Goal: Task Accomplishment & Management: Manage account settings

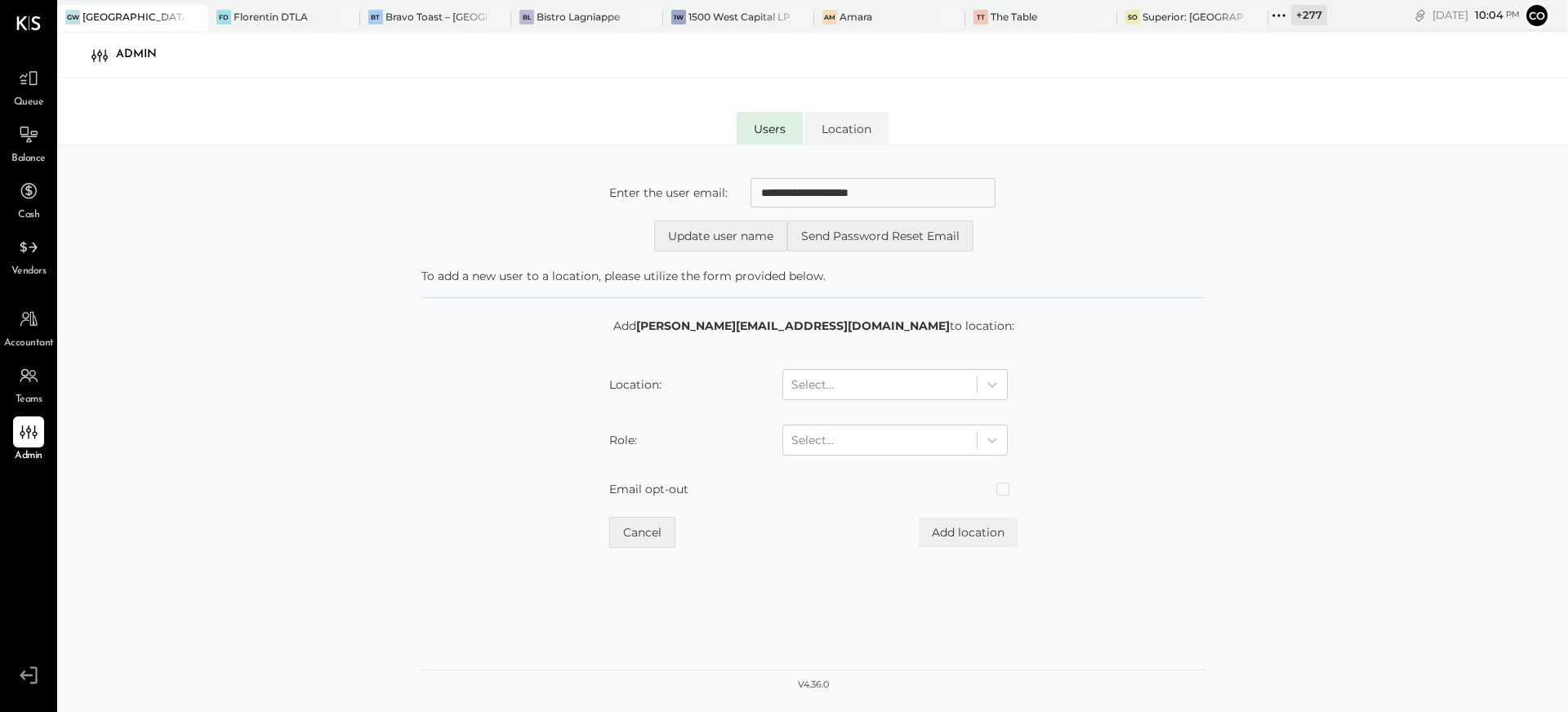
click at [779, 194] on input "**********" at bounding box center [873, 193] width 245 height 30
type input "**********"
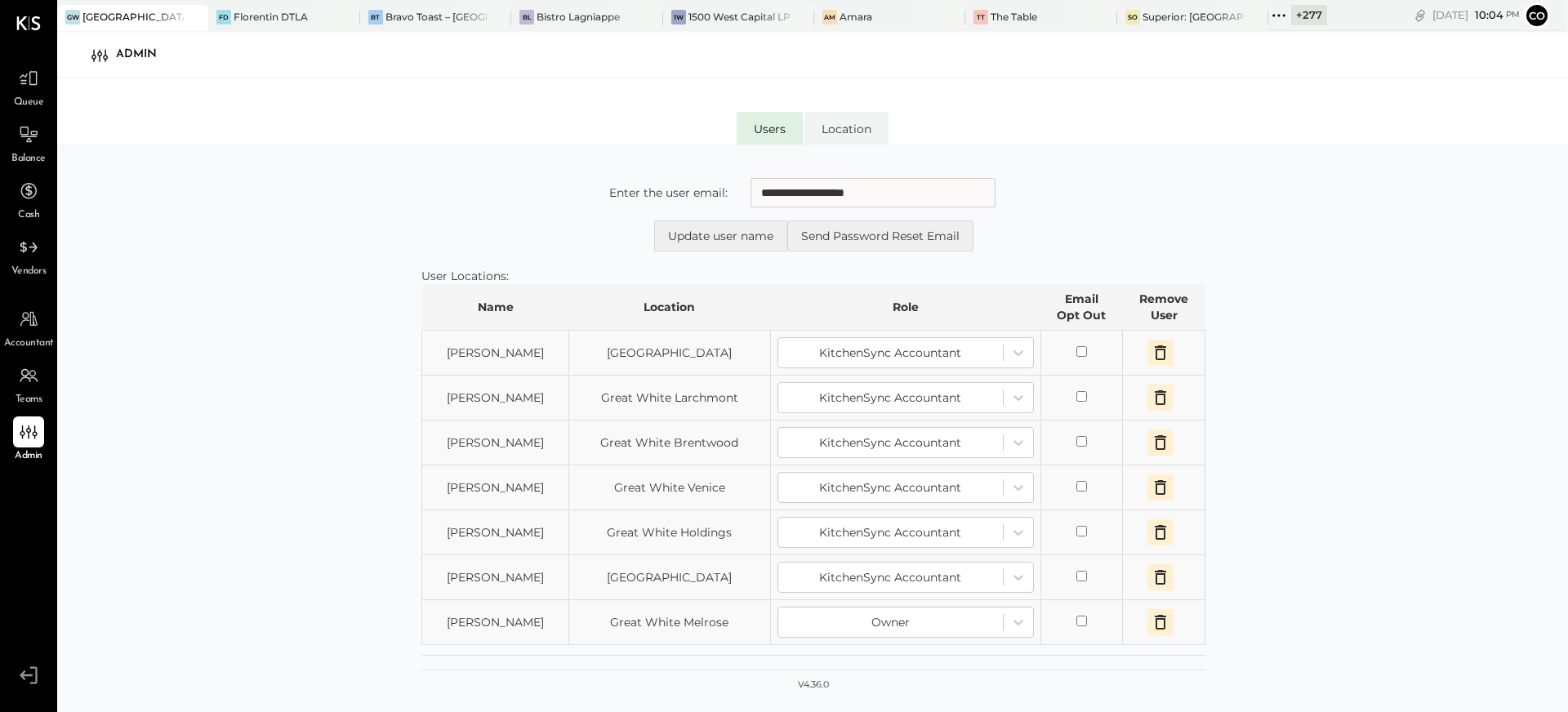
click at [1164, 352] on icon "button" at bounding box center [1160, 353] width 11 height 15
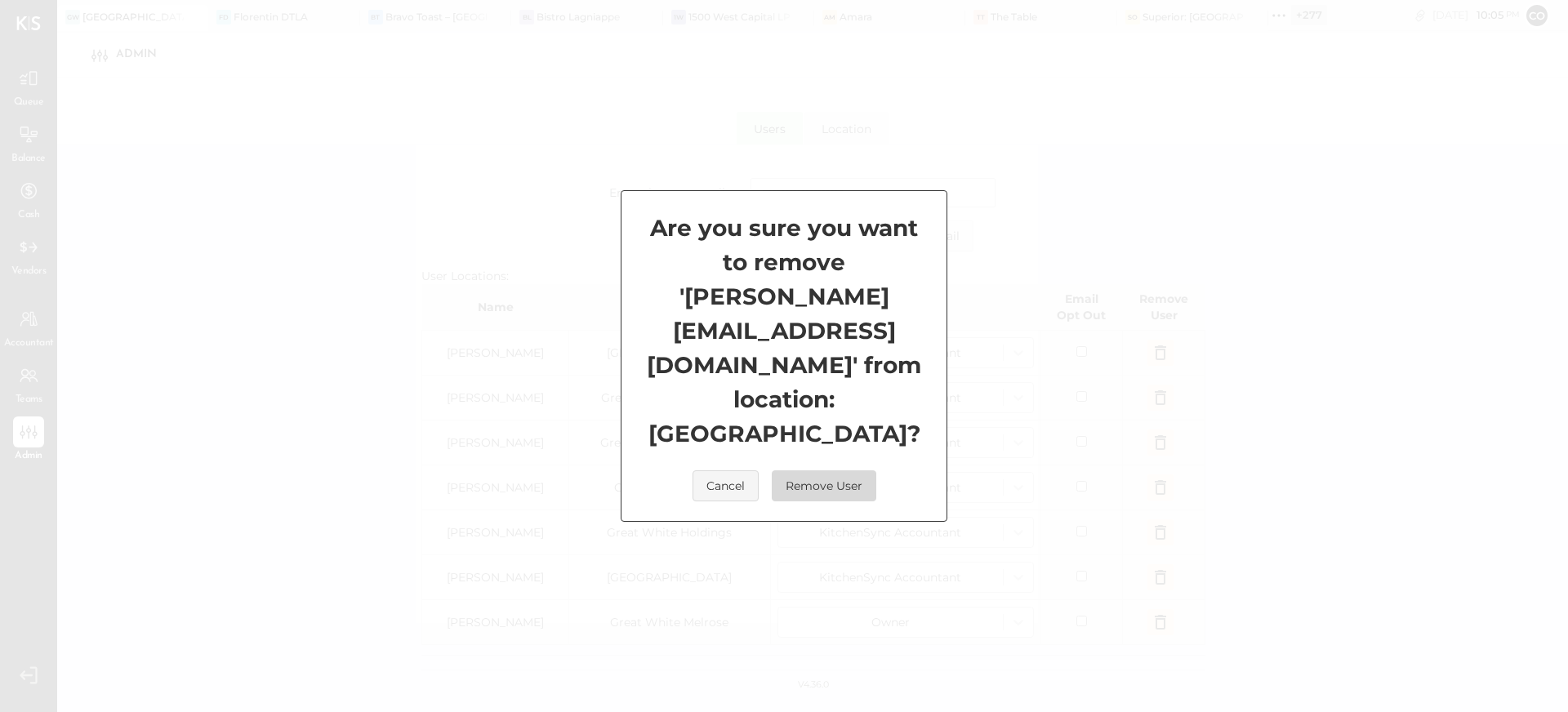
click at [843, 471] on button "Remove User" at bounding box center [823, 486] width 104 height 31
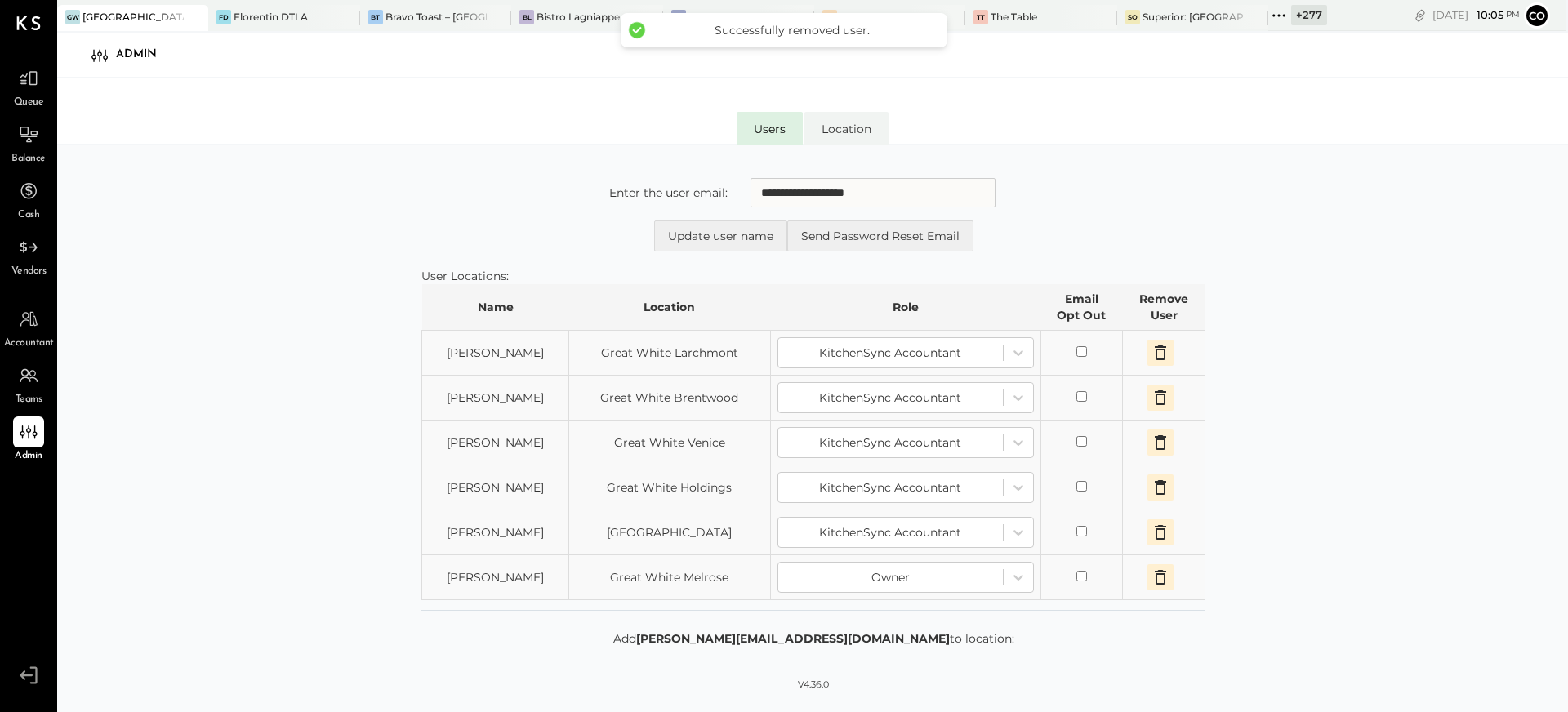
click at [1155, 352] on icon "button" at bounding box center [1160, 353] width 11 height 15
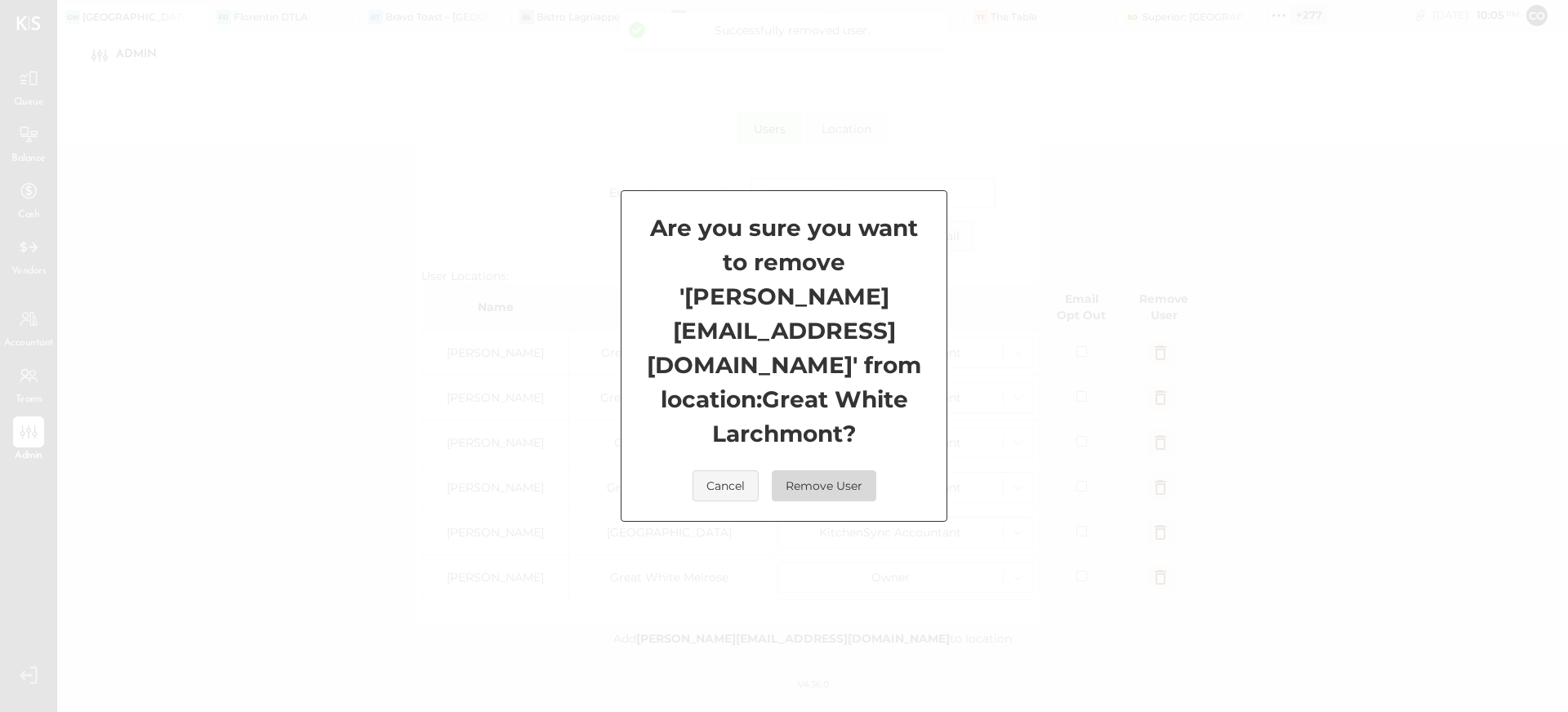
click at [809, 471] on button "Remove User" at bounding box center [823, 486] width 104 height 31
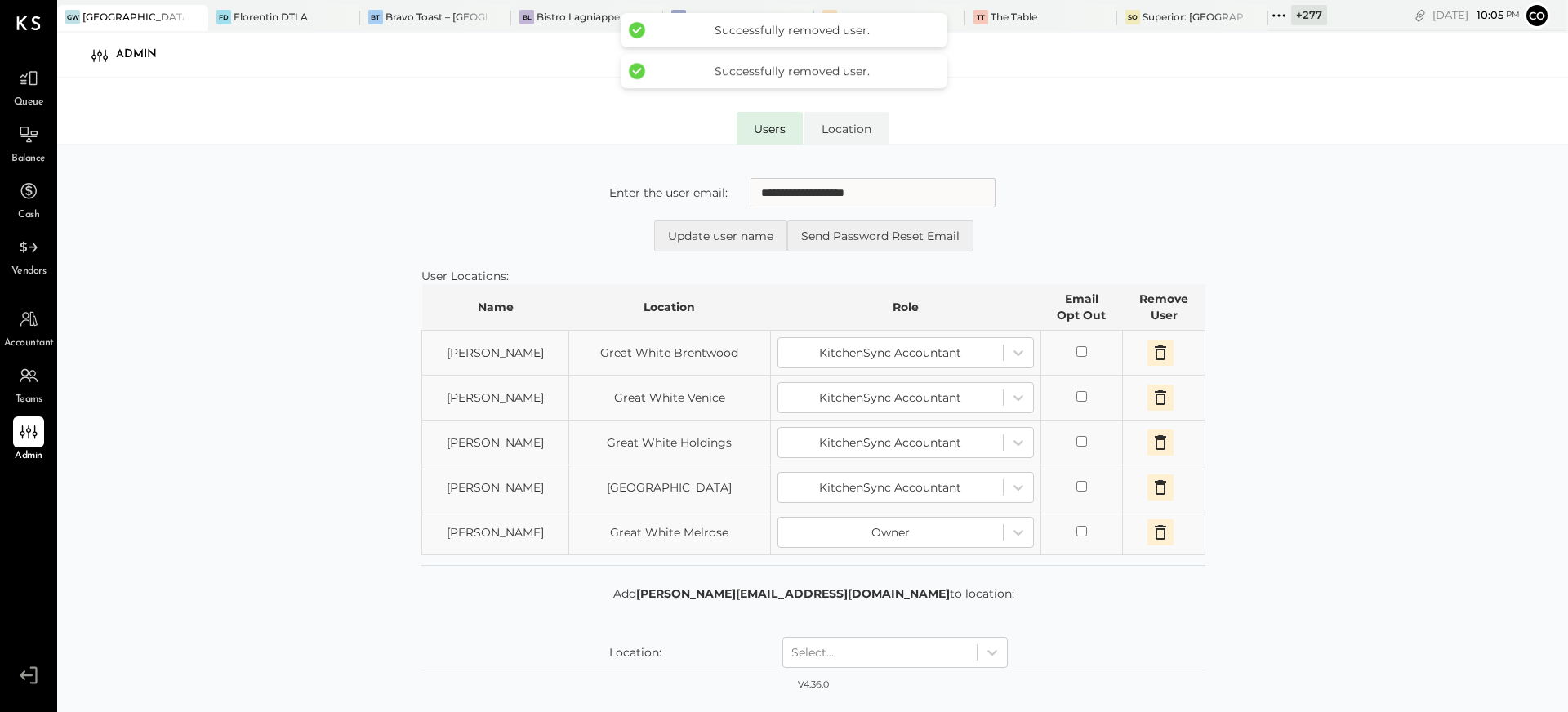
click at [1156, 347] on icon "button" at bounding box center [1160, 353] width 11 height 15
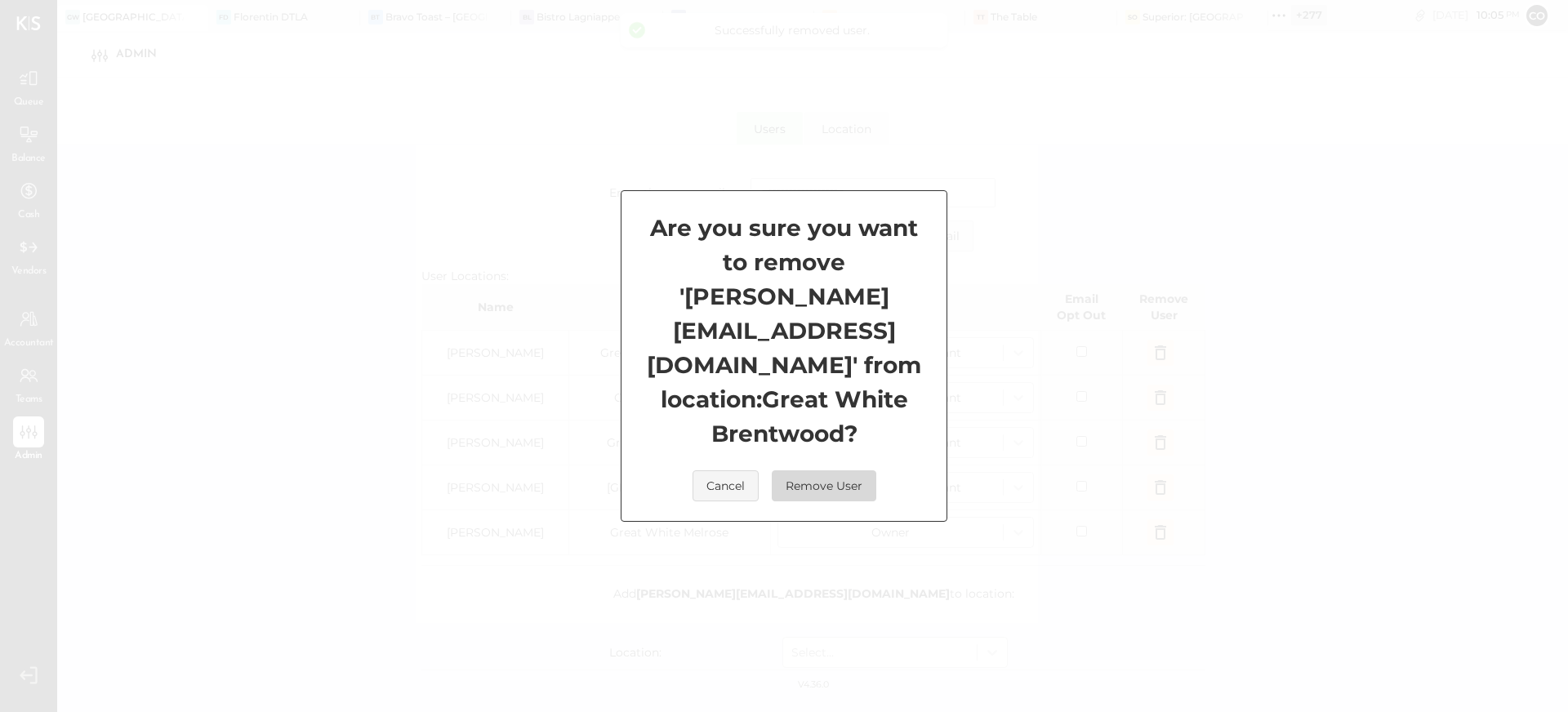
click at [855, 471] on button "Remove User" at bounding box center [823, 486] width 104 height 31
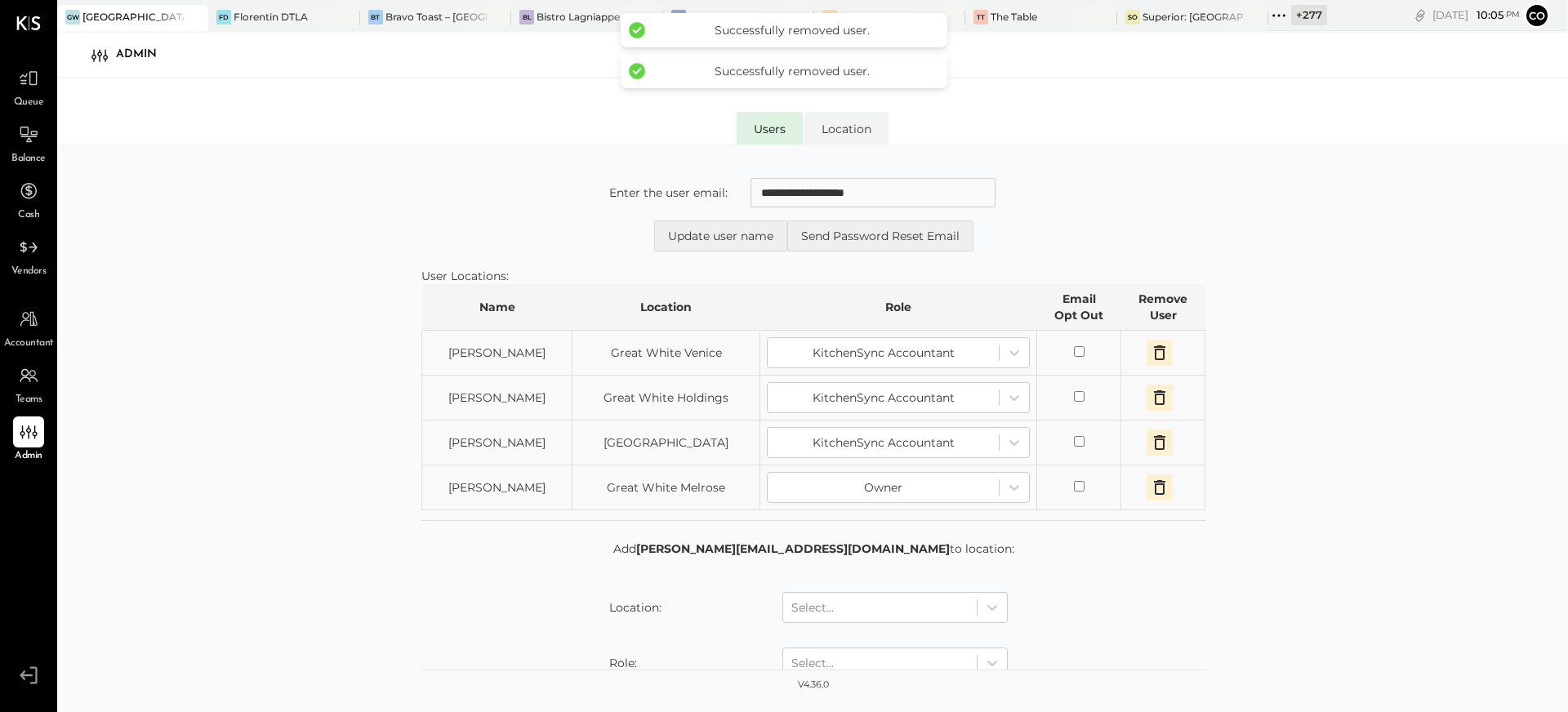
click at [1150, 345] on icon "button" at bounding box center [1160, 353] width 20 height 20
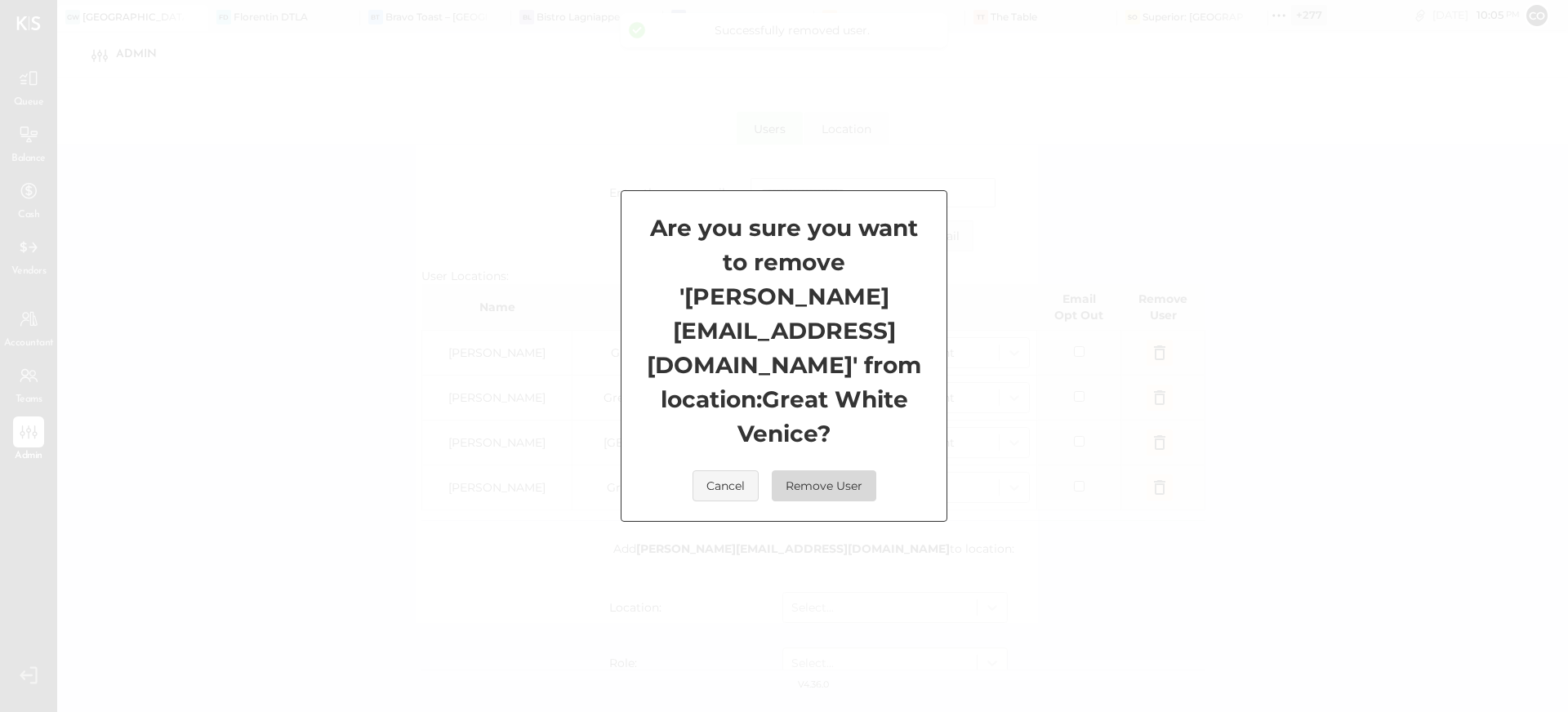
click at [837, 471] on button "Remove User" at bounding box center [823, 486] width 104 height 31
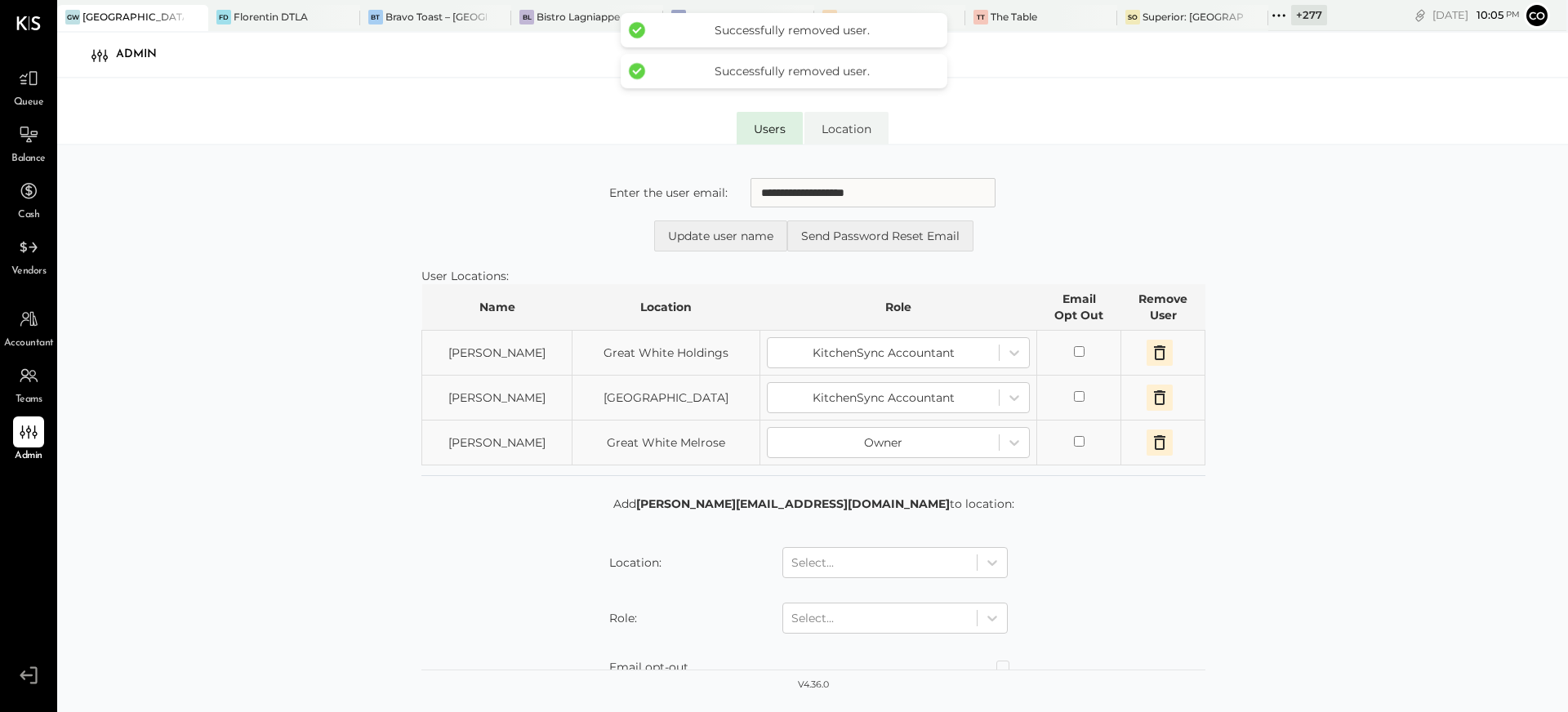
click at [1154, 354] on icon "button" at bounding box center [1160, 353] width 20 height 20
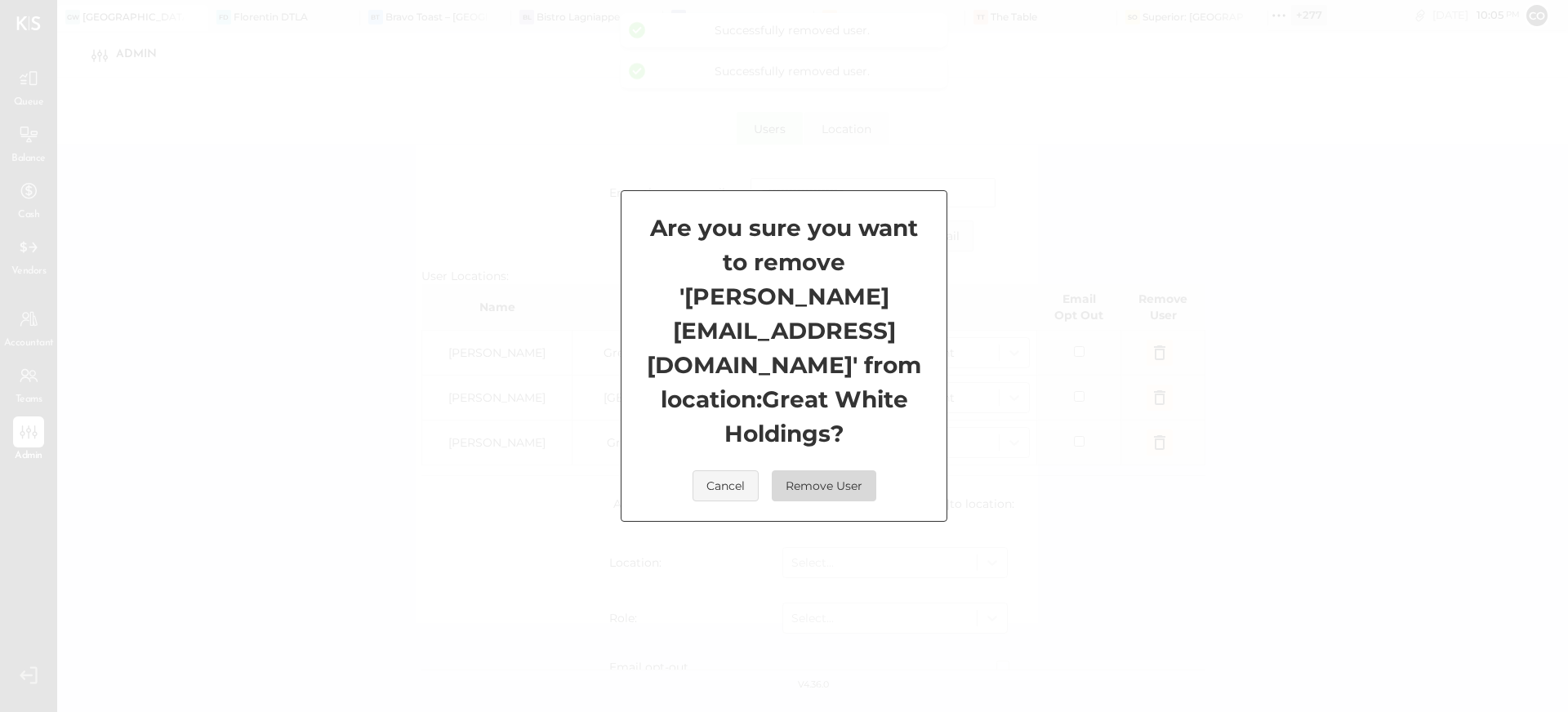
click at [851, 471] on button "Remove User" at bounding box center [823, 486] width 104 height 31
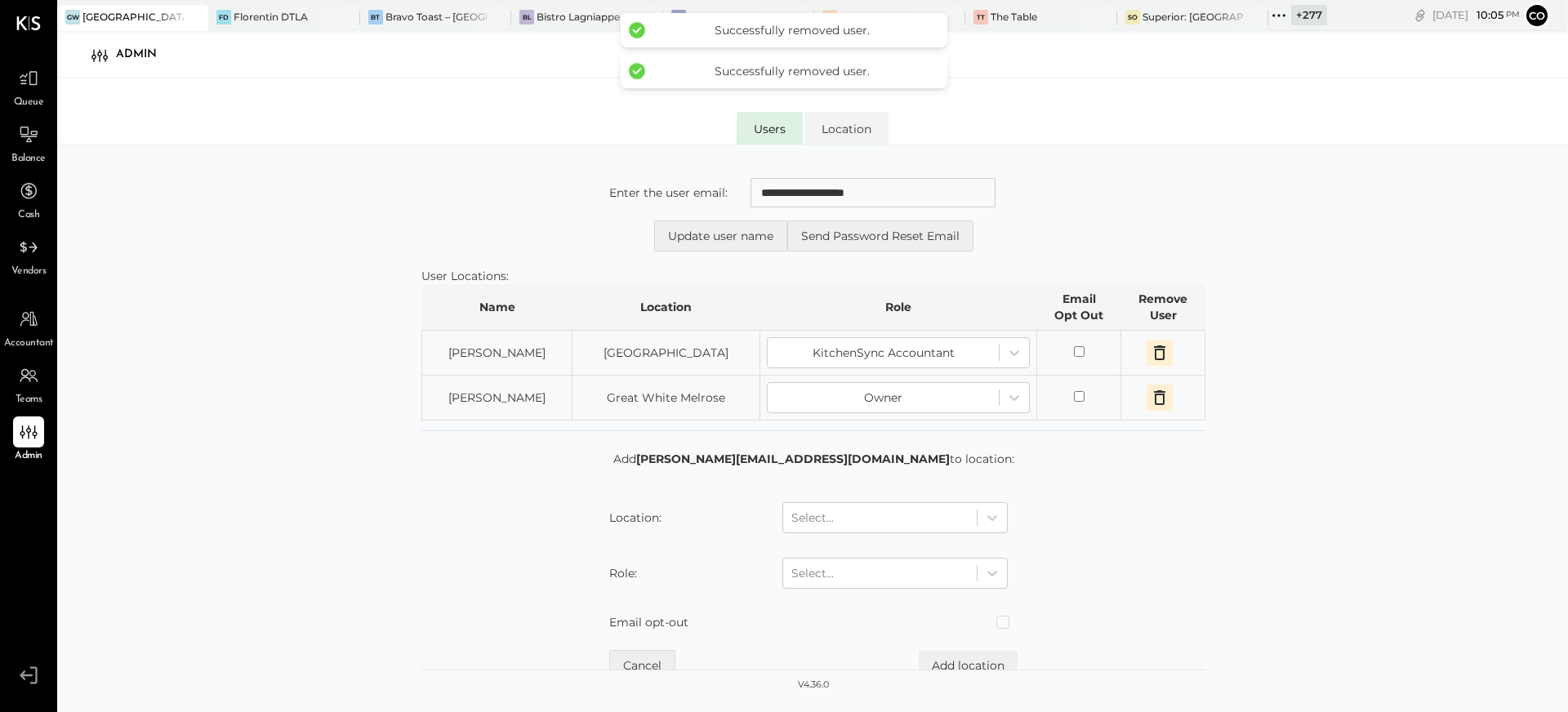
click at [1160, 340] on button "button" at bounding box center [1160, 353] width 26 height 26
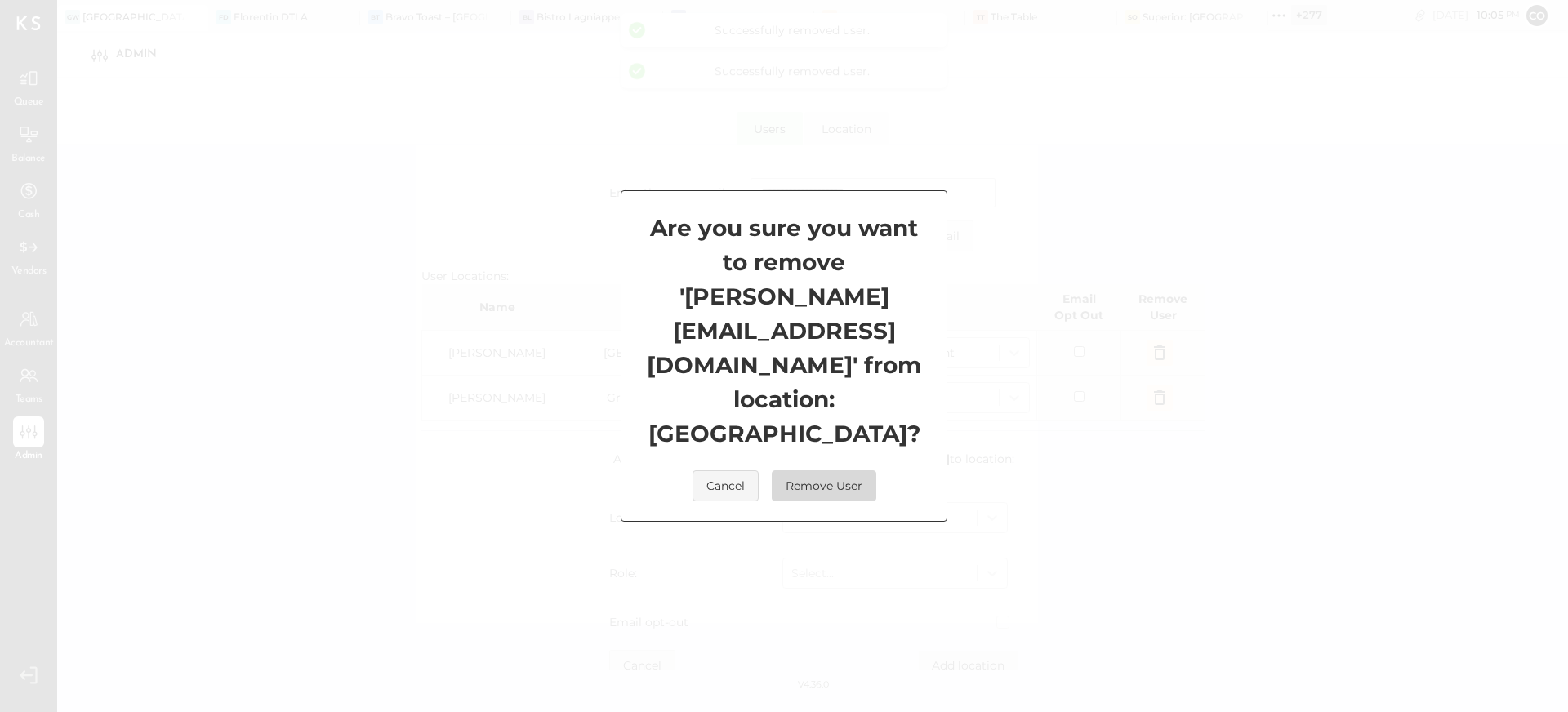
click at [830, 471] on button "Remove User" at bounding box center [823, 486] width 104 height 31
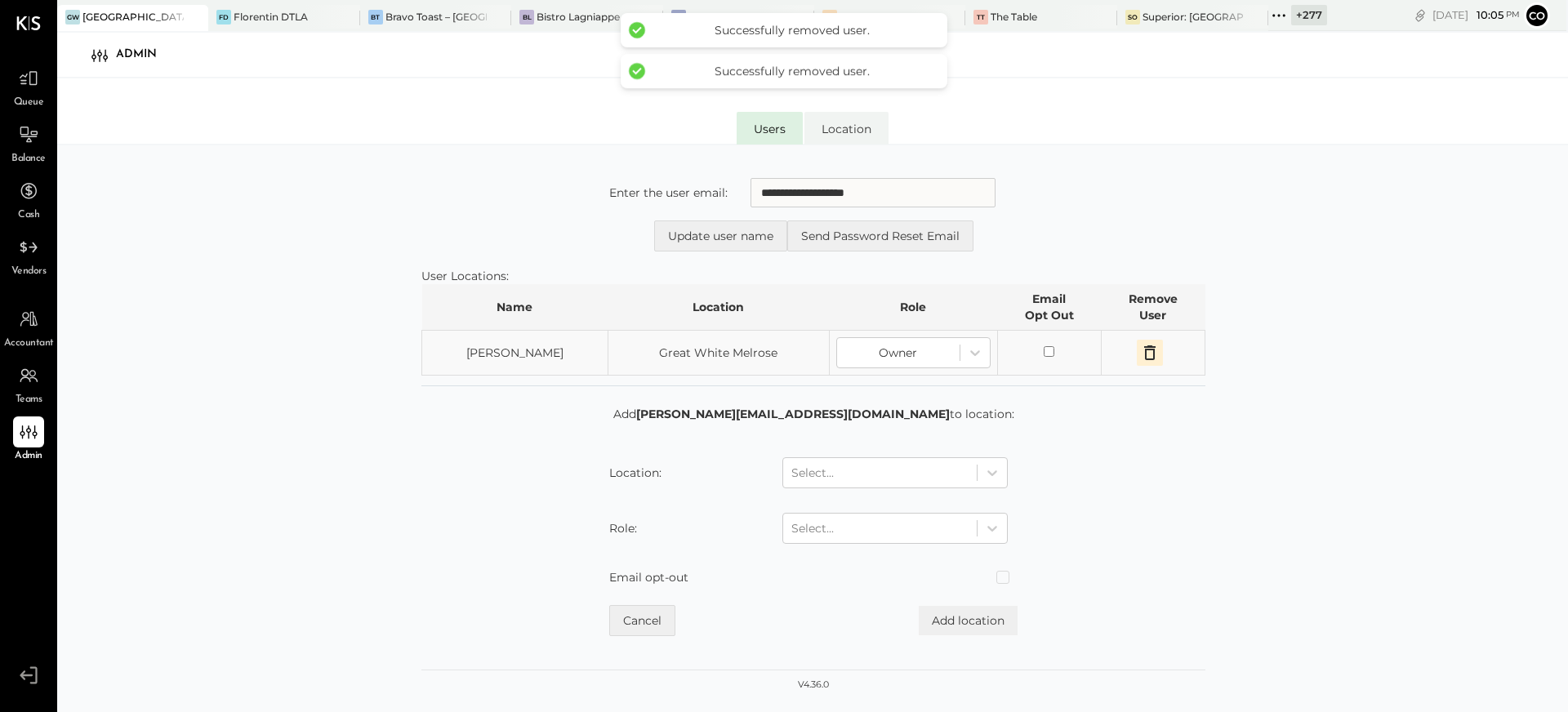
click at [1153, 349] on icon "button" at bounding box center [1150, 353] width 20 height 20
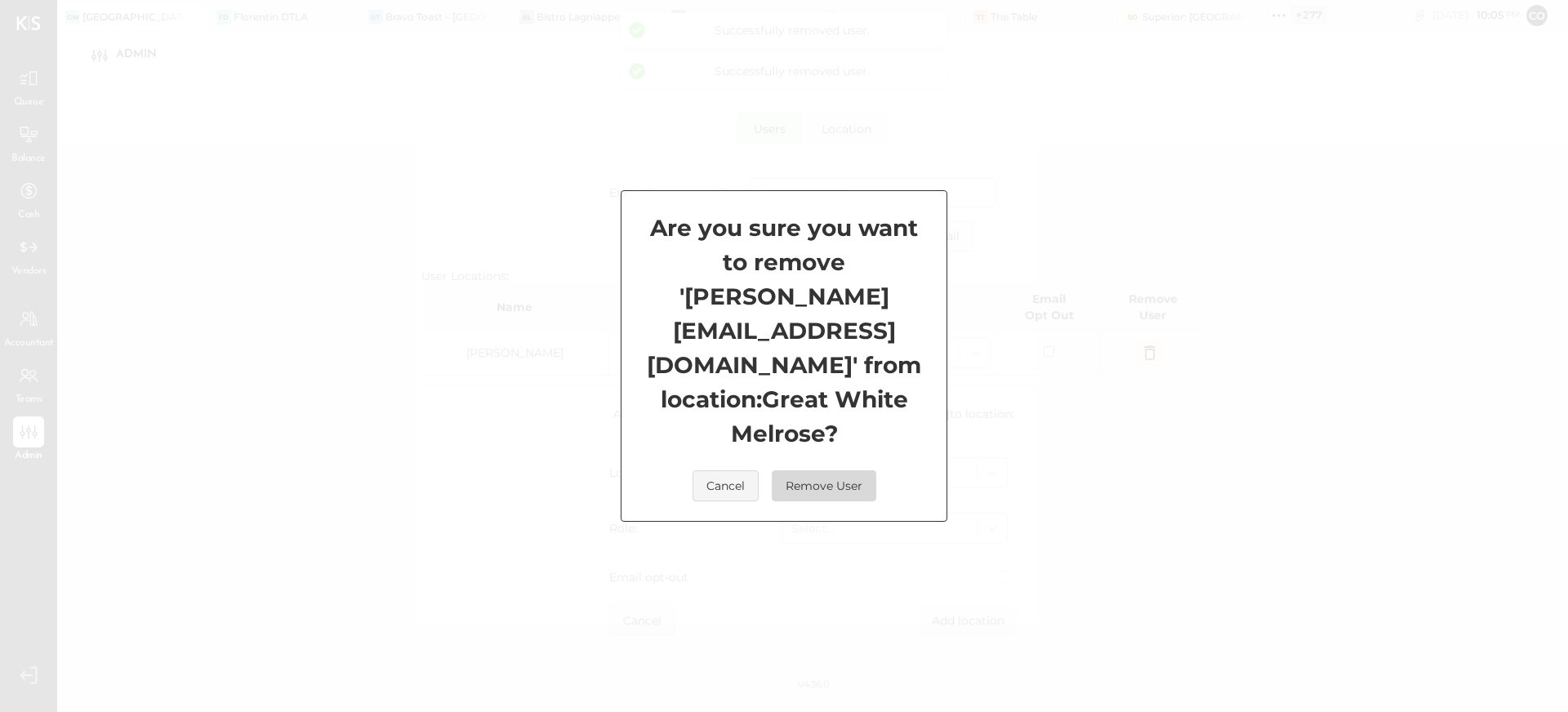
click at [842, 471] on button "Remove User" at bounding box center [823, 486] width 104 height 31
